Goal: Browse casually

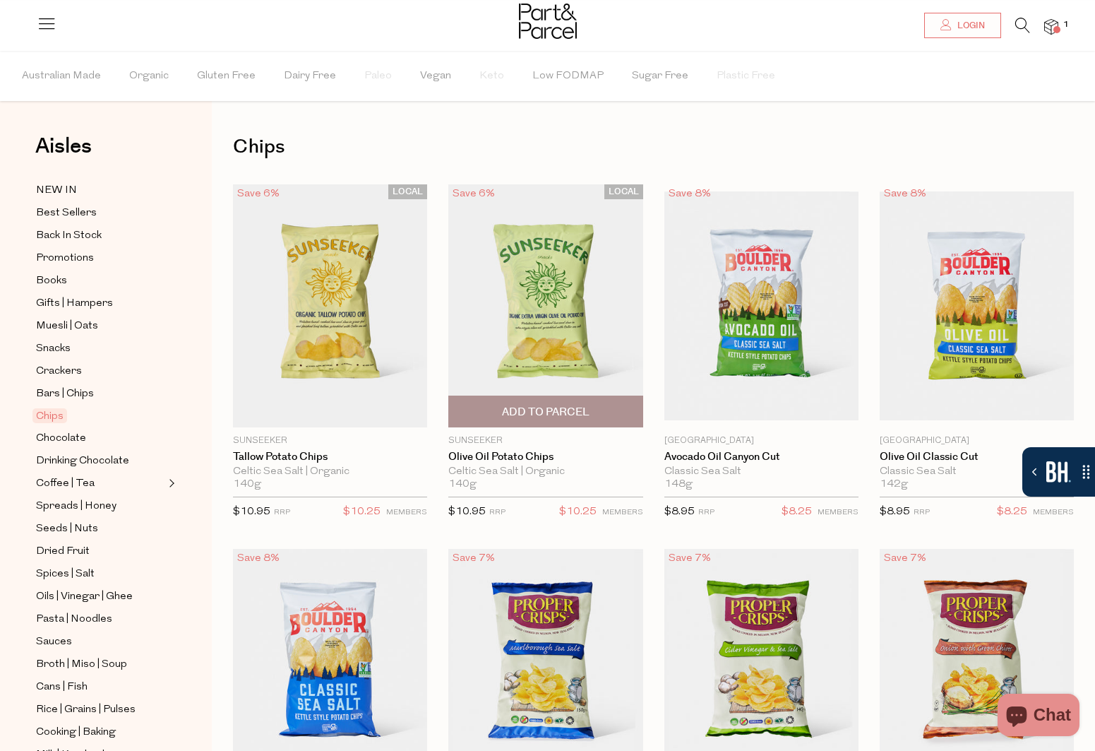
scroll to position [28, 0]
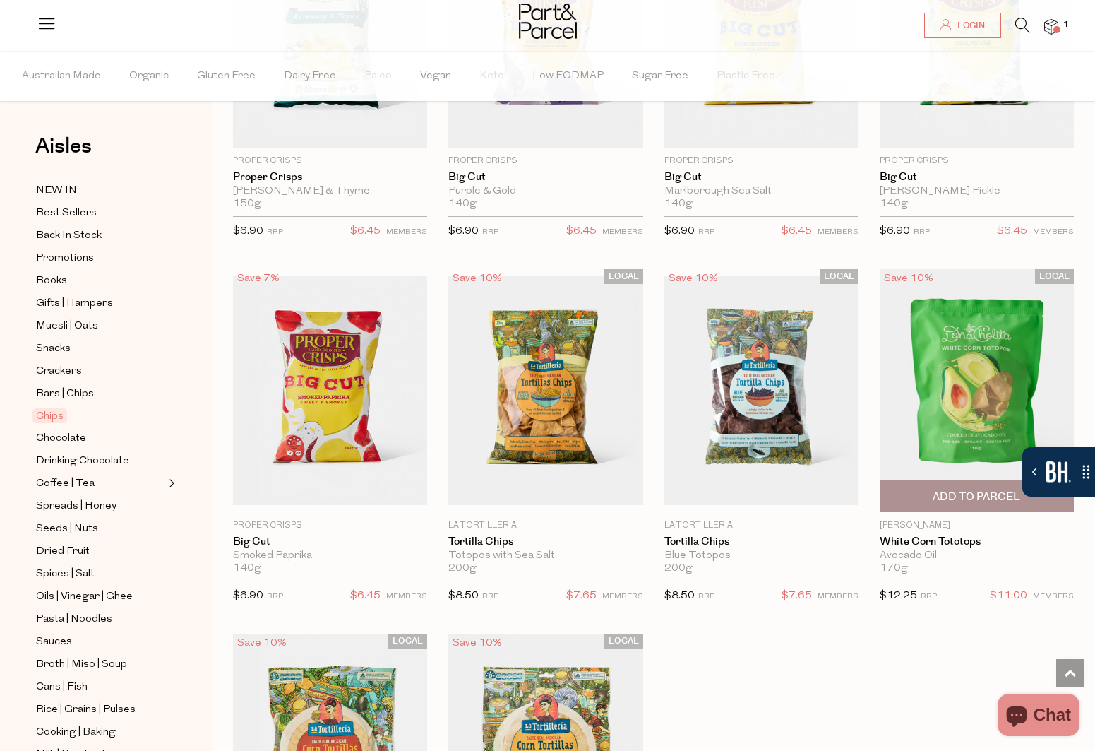
scroll to position [1257, 0]
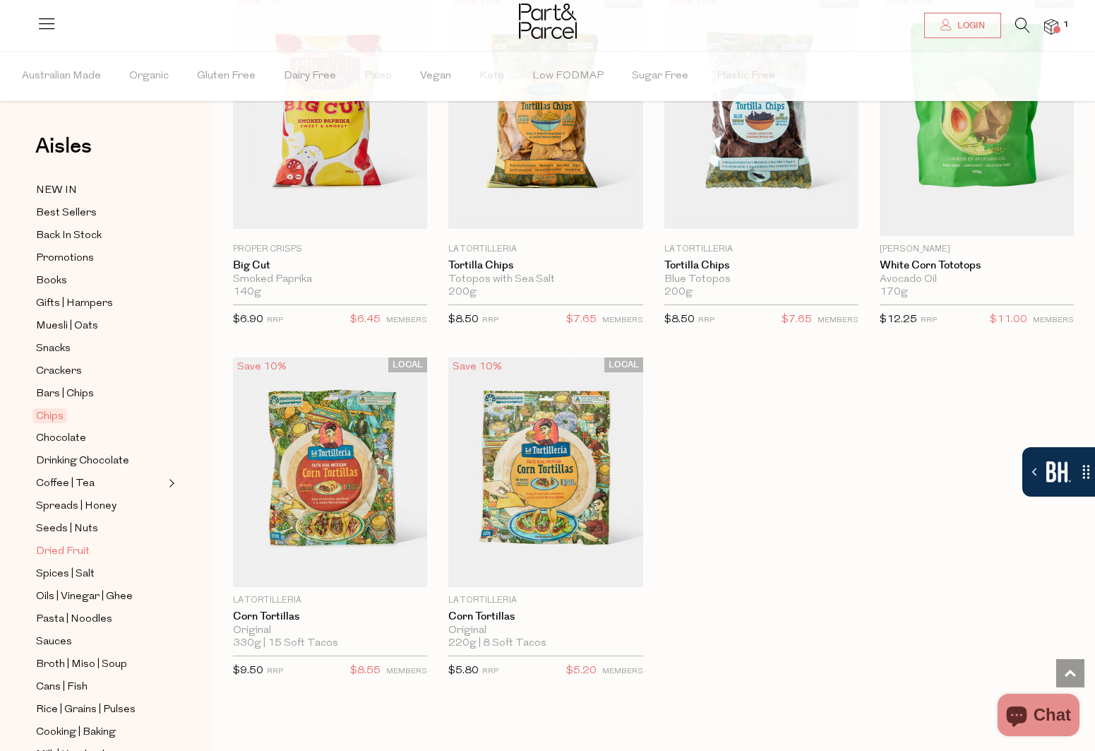
click at [40, 544] on span "Dried Fruit" at bounding box center [63, 551] width 54 height 17
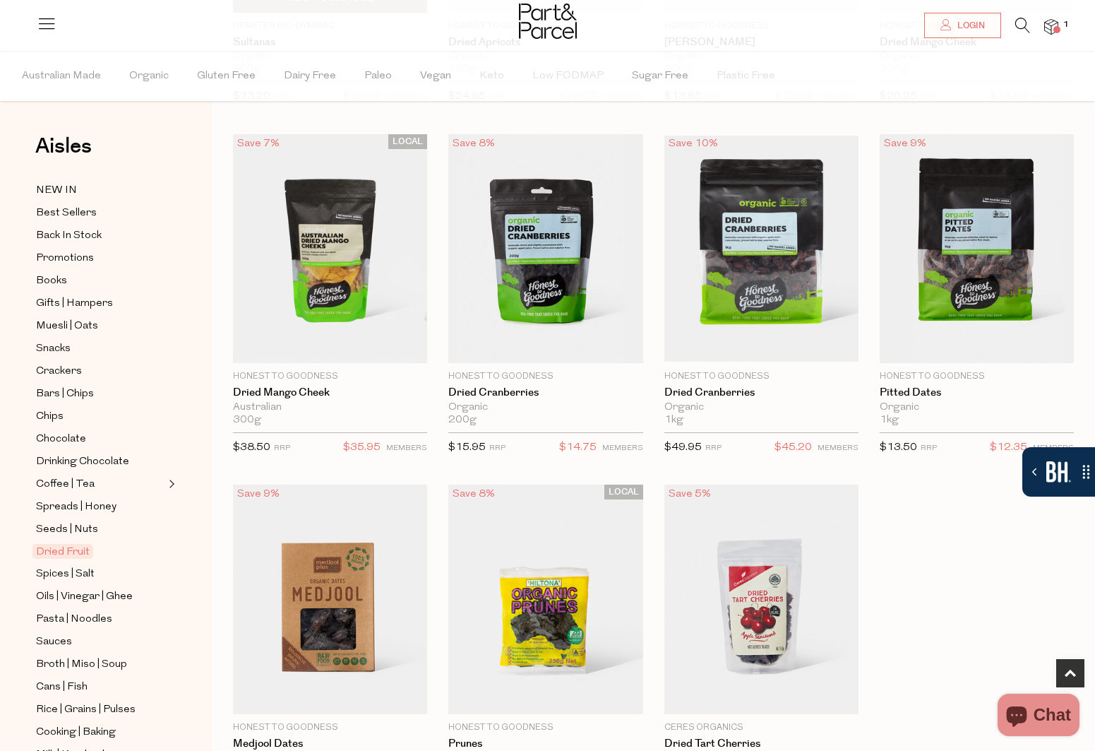
scroll to position [754, 0]
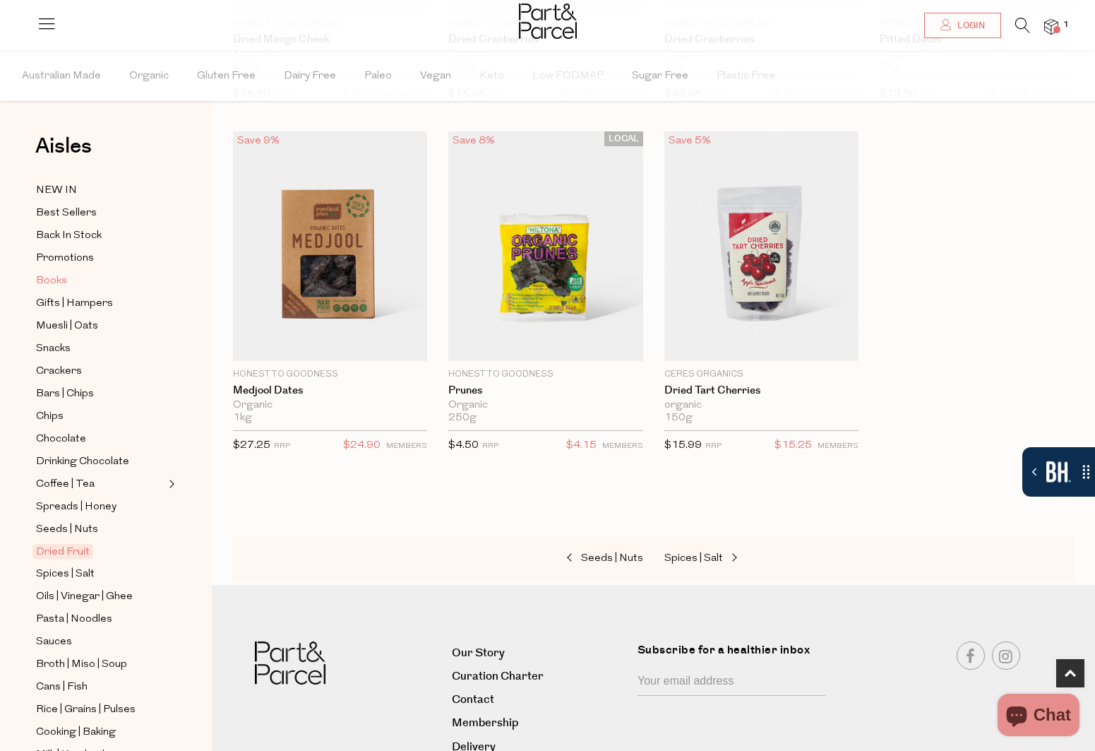
click at [59, 277] on span "Books" at bounding box center [51, 281] width 31 height 17
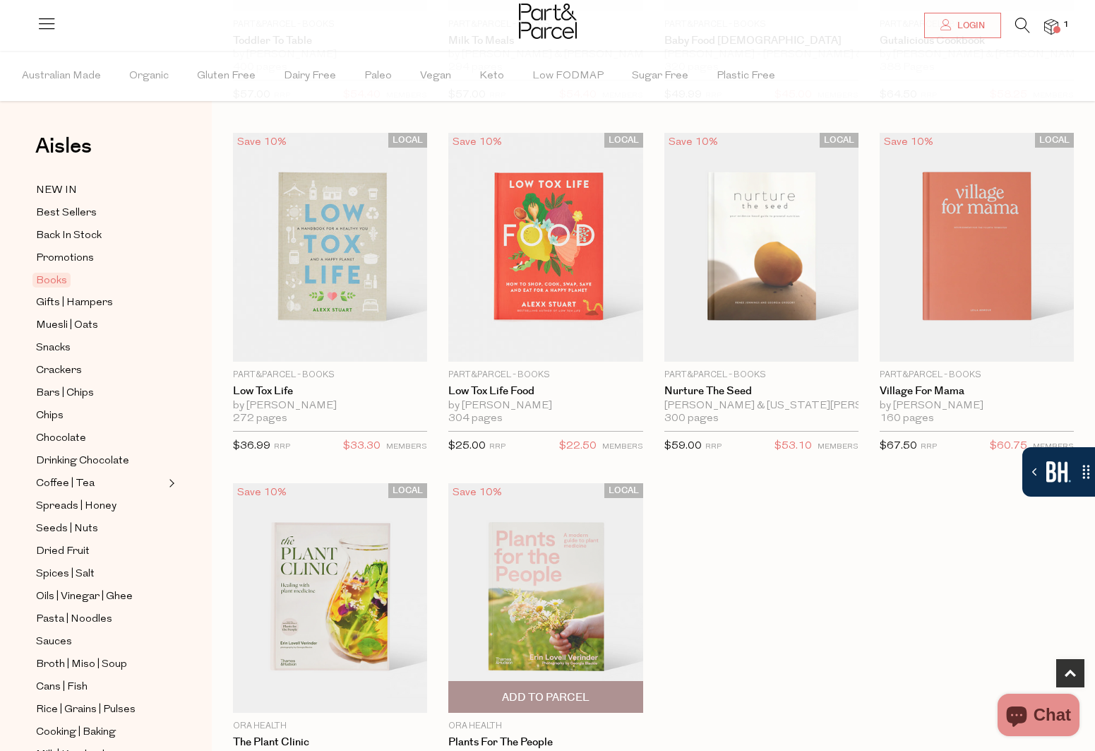
scroll to position [835, 0]
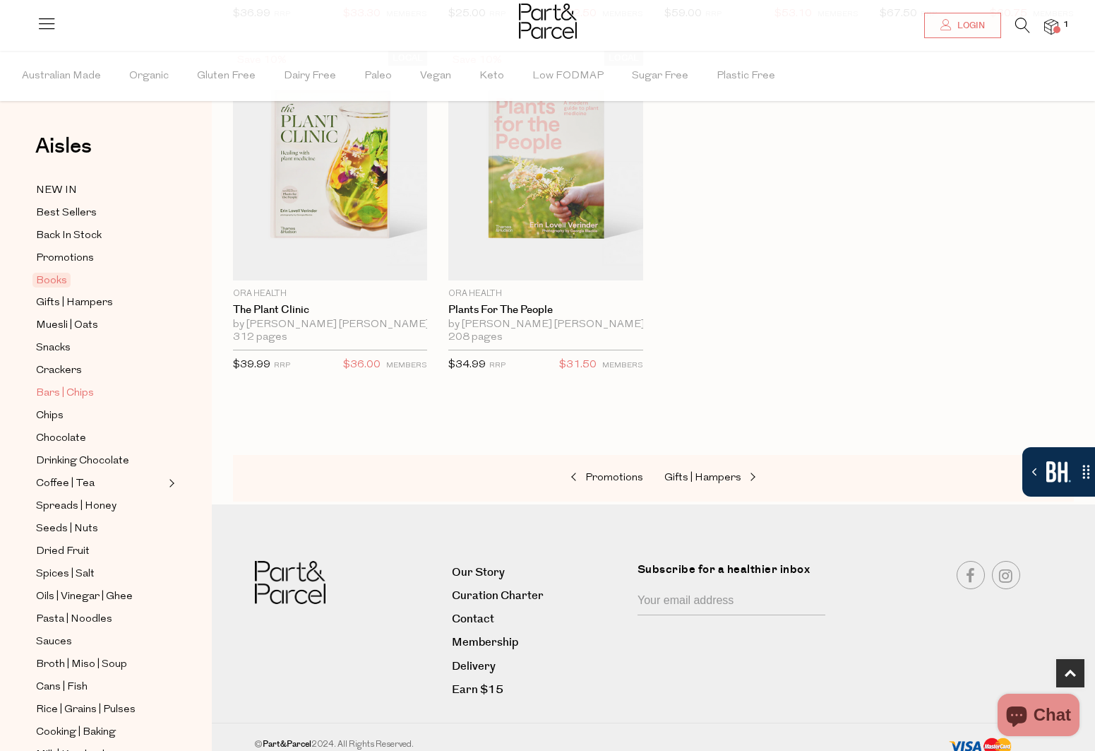
click at [71, 384] on link "Bars | Chips" at bounding box center [100, 393] width 128 height 18
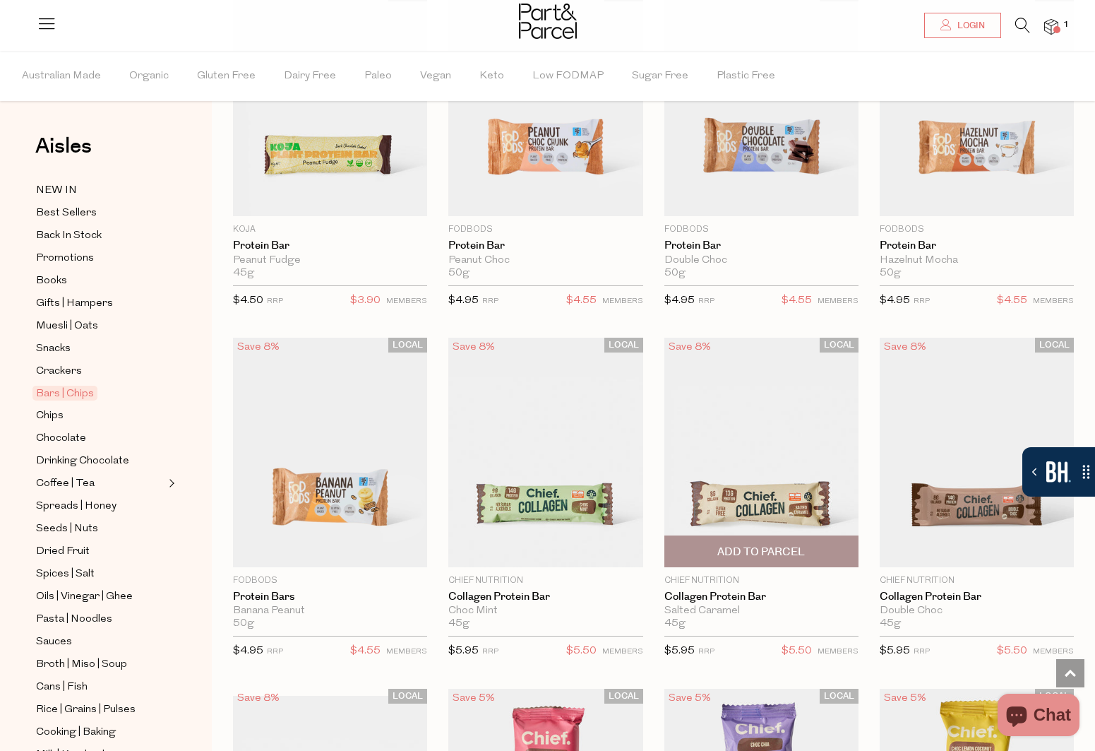
scroll to position [621, 0]
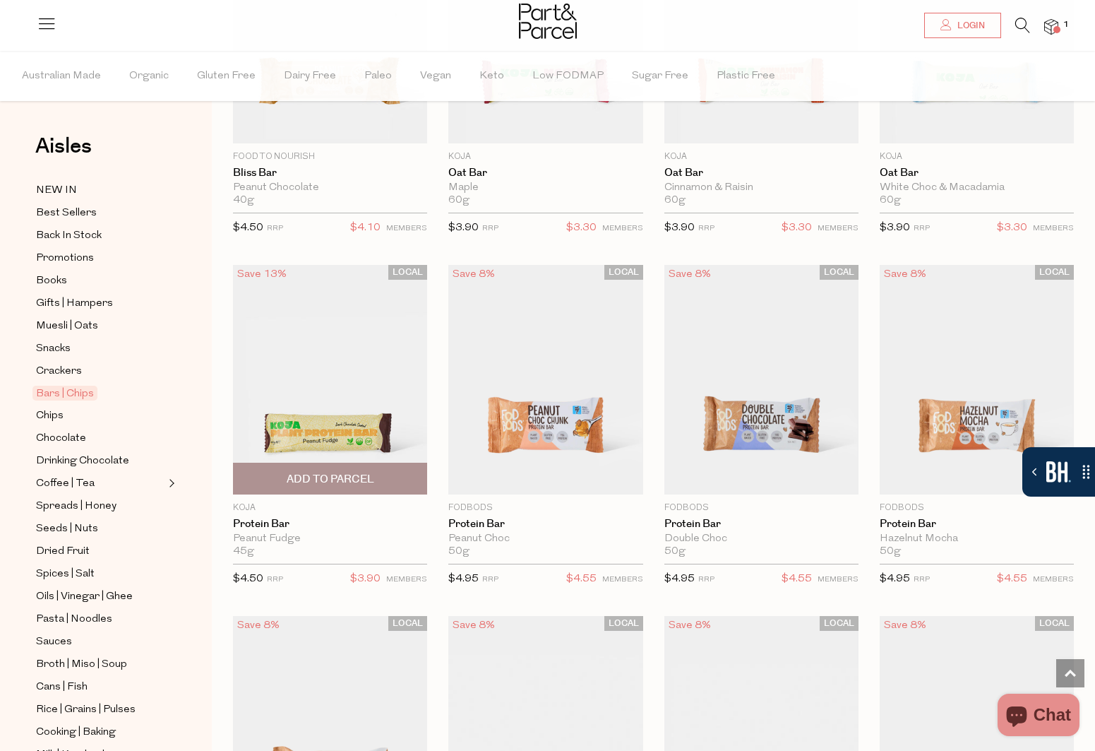
click at [351, 409] on img at bounding box center [330, 379] width 194 height 229
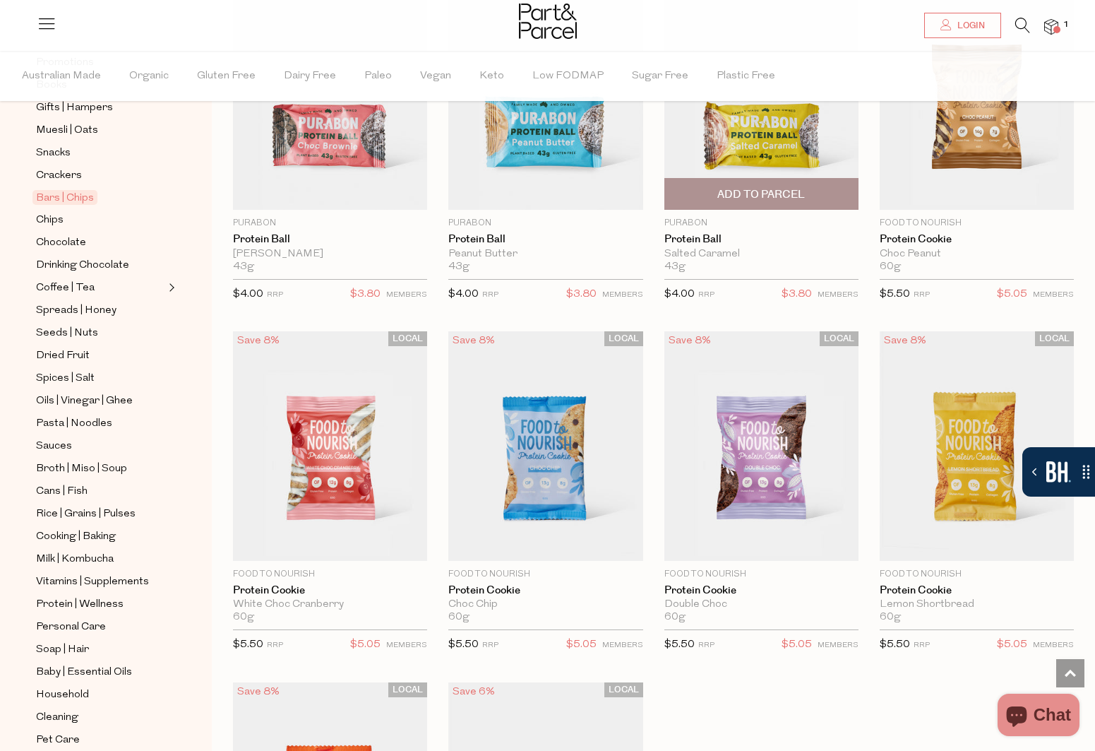
scroll to position [3412, 0]
